Goal: Task Accomplishment & Management: Complete application form

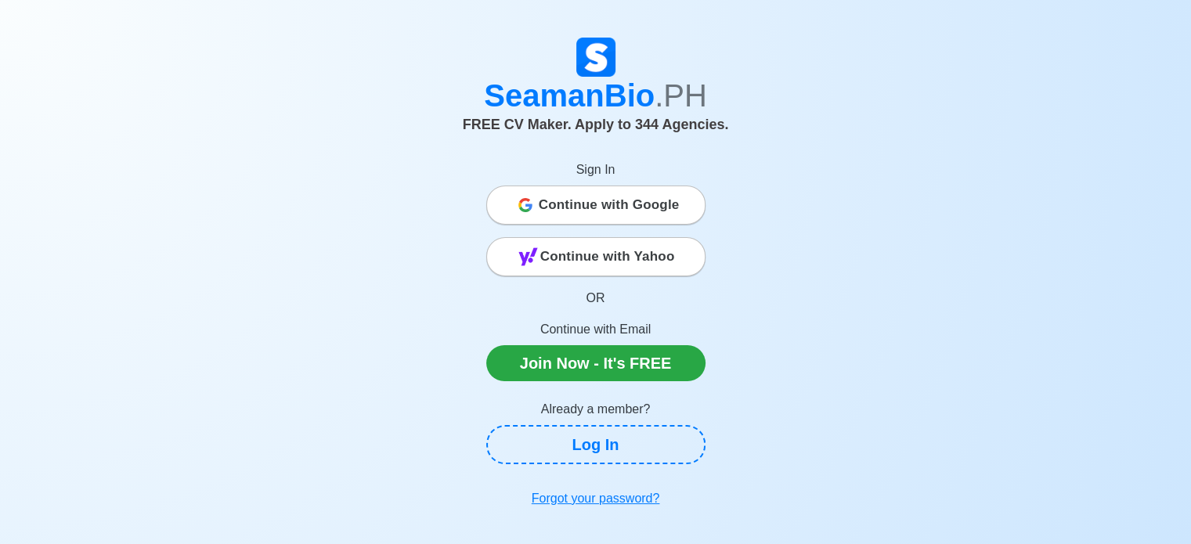
click at [631, 204] on span "Continue with Google" at bounding box center [609, 205] width 141 height 31
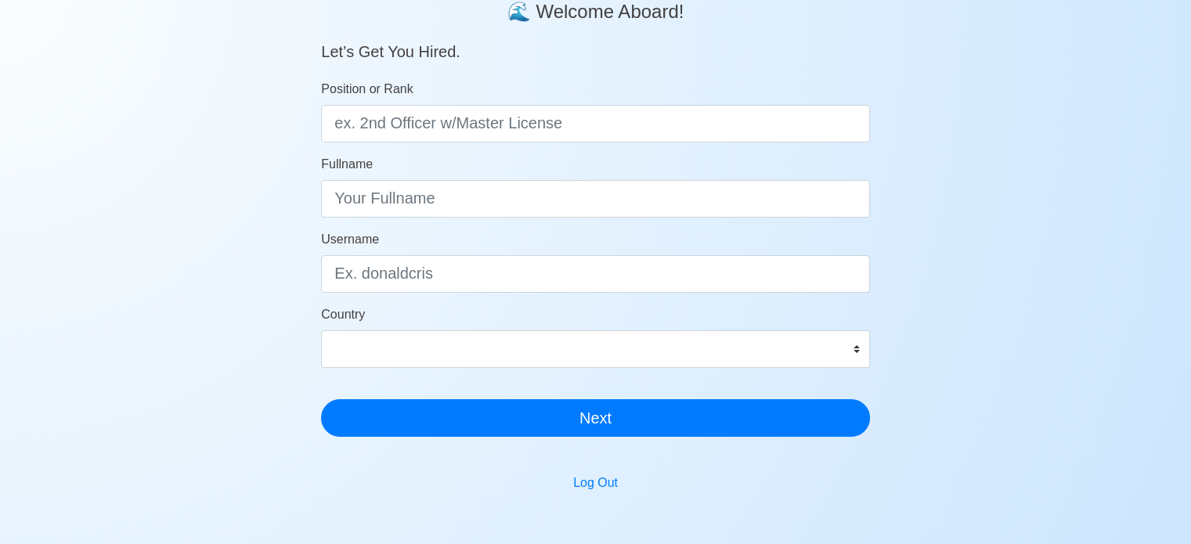
scroll to position [157, 0]
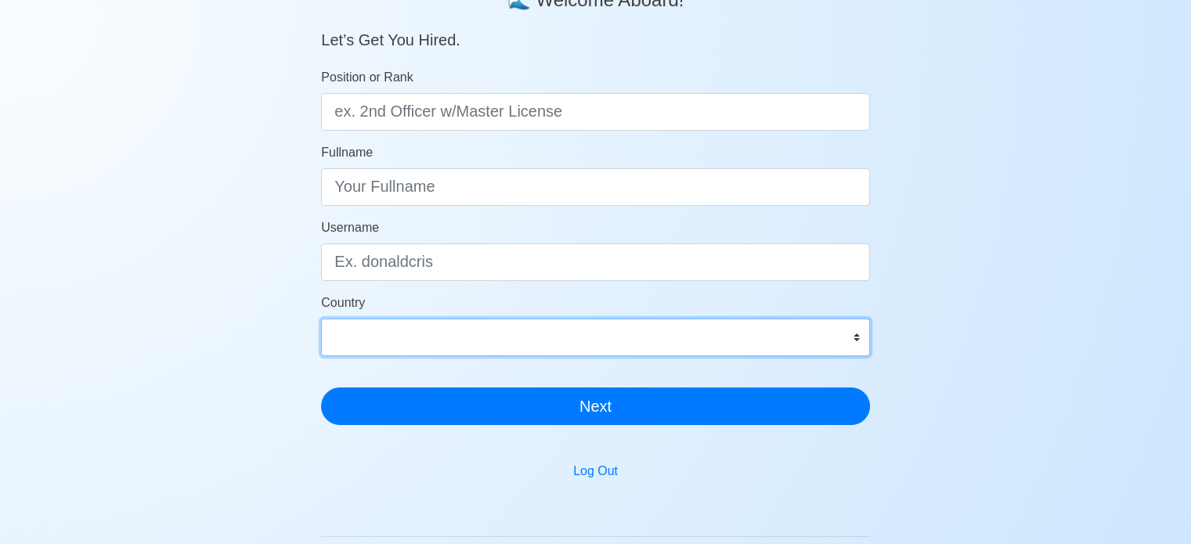
click at [855, 331] on select "[GEOGRAPHIC_DATA] [GEOGRAPHIC_DATA] [GEOGRAPHIC_DATA] [GEOGRAPHIC_DATA] [US_STA…" at bounding box center [595, 338] width 549 height 38
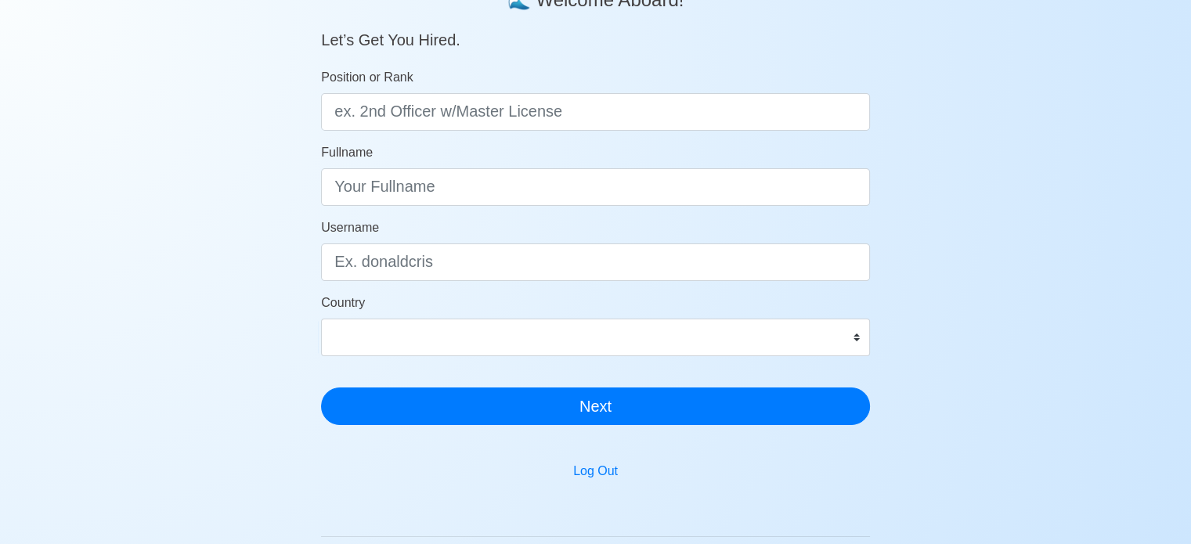
click at [985, 302] on div "SeamanBio .PH 🌊 Welcome Aboard! Let’s Get You Hired. Position or Rank Fullname …" at bounding box center [595, 313] width 1191 height 826
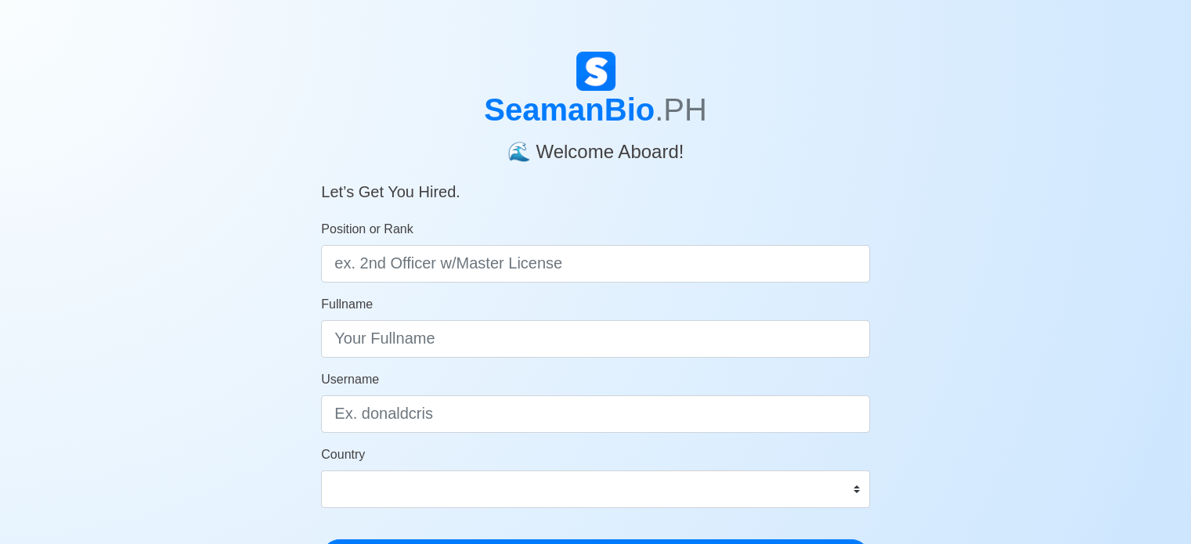
scroll to position [0, 0]
